Goal: Information Seeking & Learning: Learn about a topic

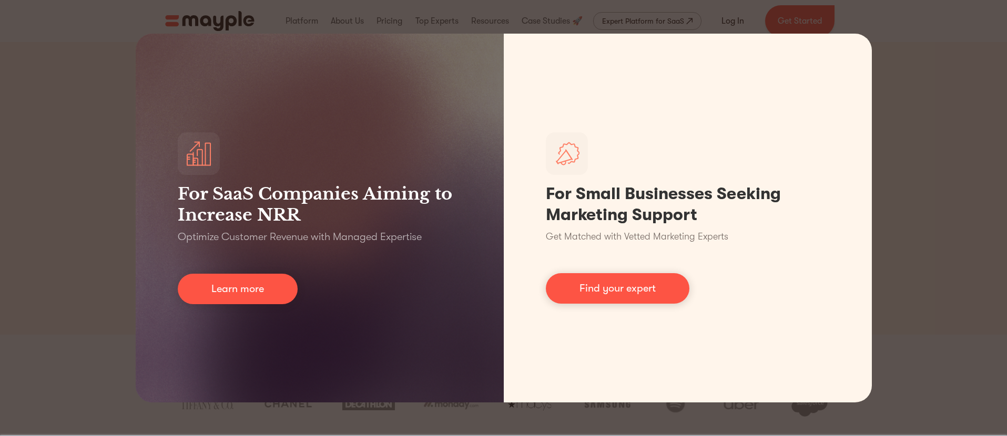
click at [121, 183] on div "For SaaS Companies Aiming to Increase NRR Optimize Customer Revenue with Manage…" at bounding box center [503, 218] width 1007 height 436
click at [47, 185] on div "For SaaS Companies Aiming to Increase NRR Optimize Customer Revenue with Manage…" at bounding box center [503, 218] width 1007 height 436
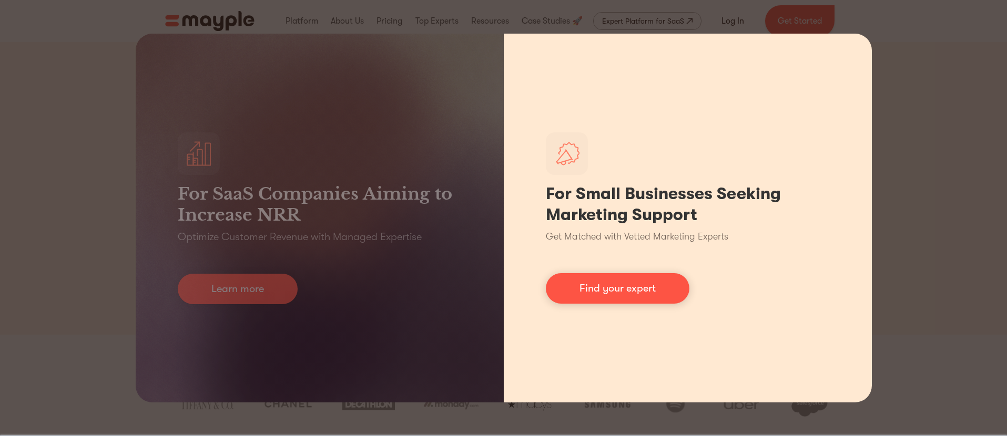
click at [829, 71] on div "For Small Businesses Seeking Marketing Support Get Matched with Vetted Marketin…" at bounding box center [688, 218] width 368 height 369
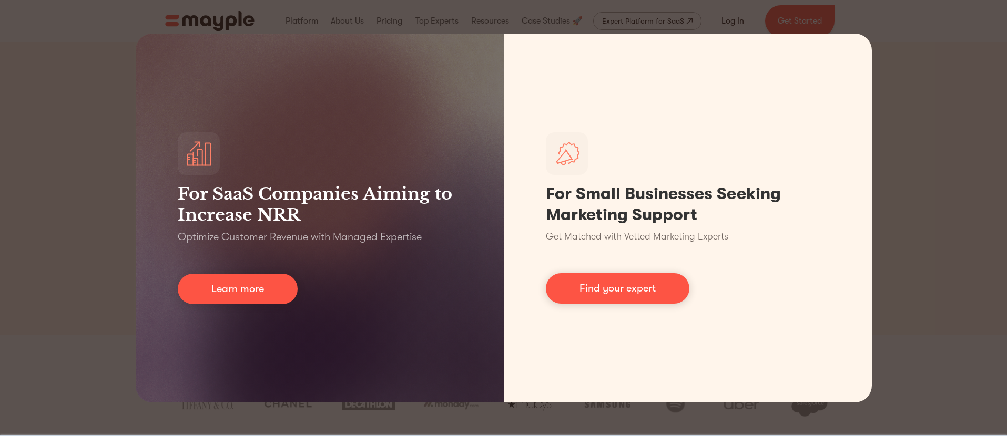
click at [938, 80] on div "For SaaS Companies Aiming to Increase NRR Optimize Customer Revenue with Manage…" at bounding box center [503, 218] width 1007 height 436
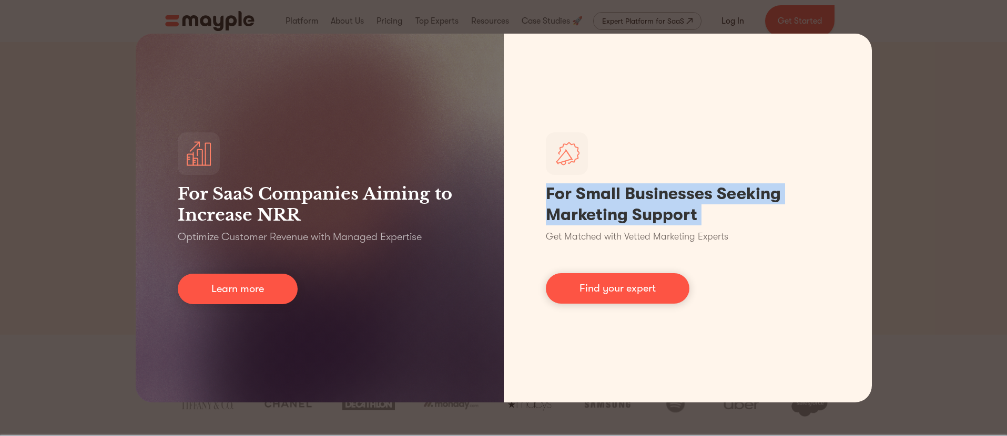
click at [938, 80] on div "For SaaS Companies Aiming to Increase NRR Optimize Customer Revenue with Manage…" at bounding box center [503, 218] width 1007 height 436
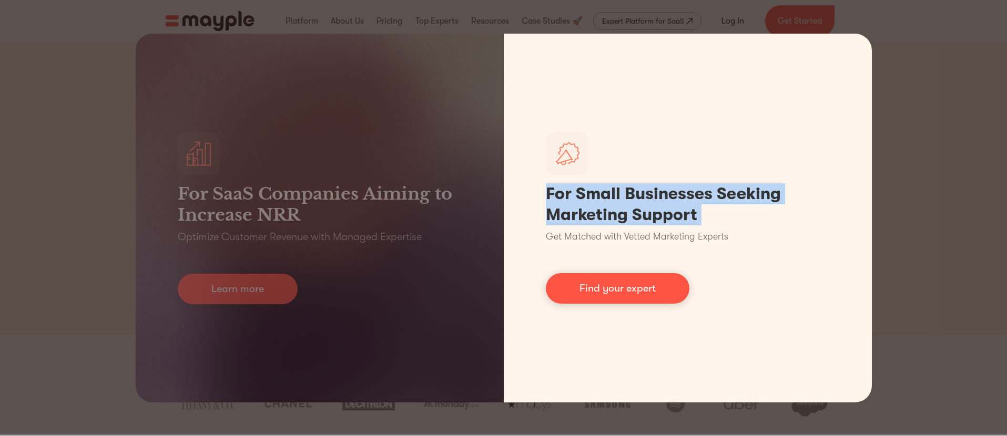
drag, startPoint x: 623, startPoint y: 289, endPoint x: 647, endPoint y: 287, distance: 24.2
click at [623, 288] on link "Find your expert" at bounding box center [618, 288] width 144 height 30
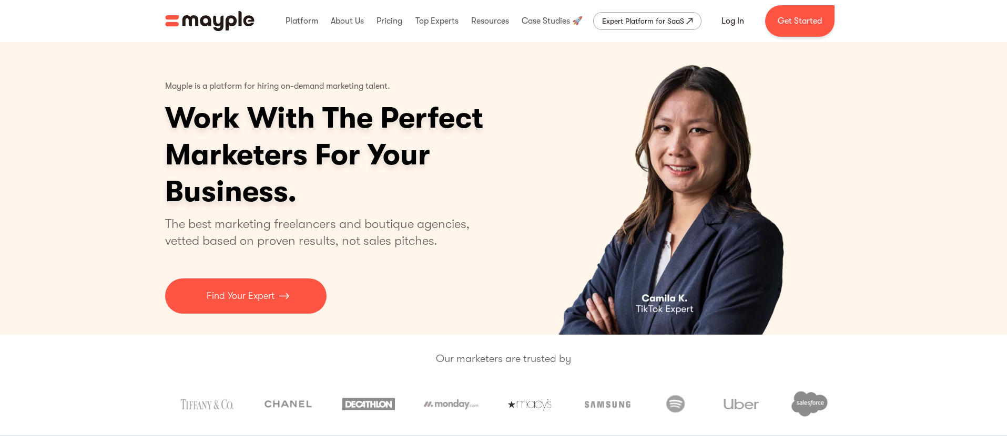
click at [62, 149] on div "Mayple is a platform for hiring on-demand marketing talent. Work With The Perfe…" at bounding box center [503, 188] width 1007 height 293
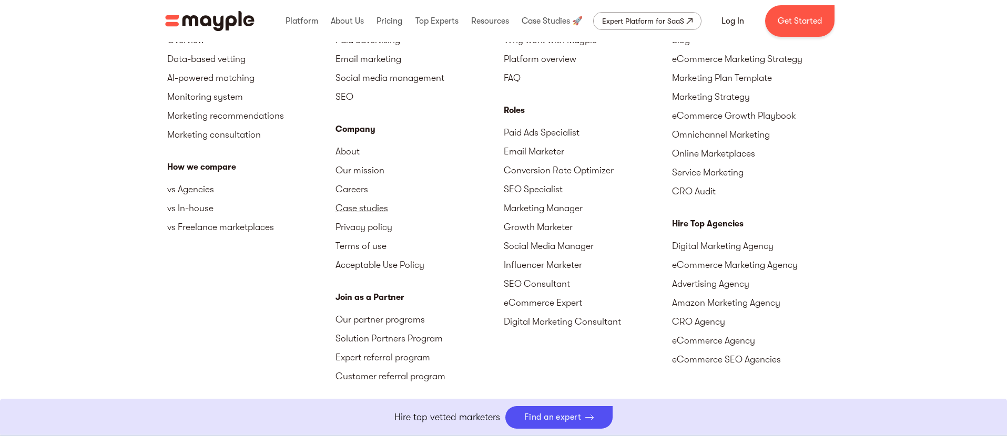
scroll to position [4699, 0]
